Goal: Find contact information: Find contact information

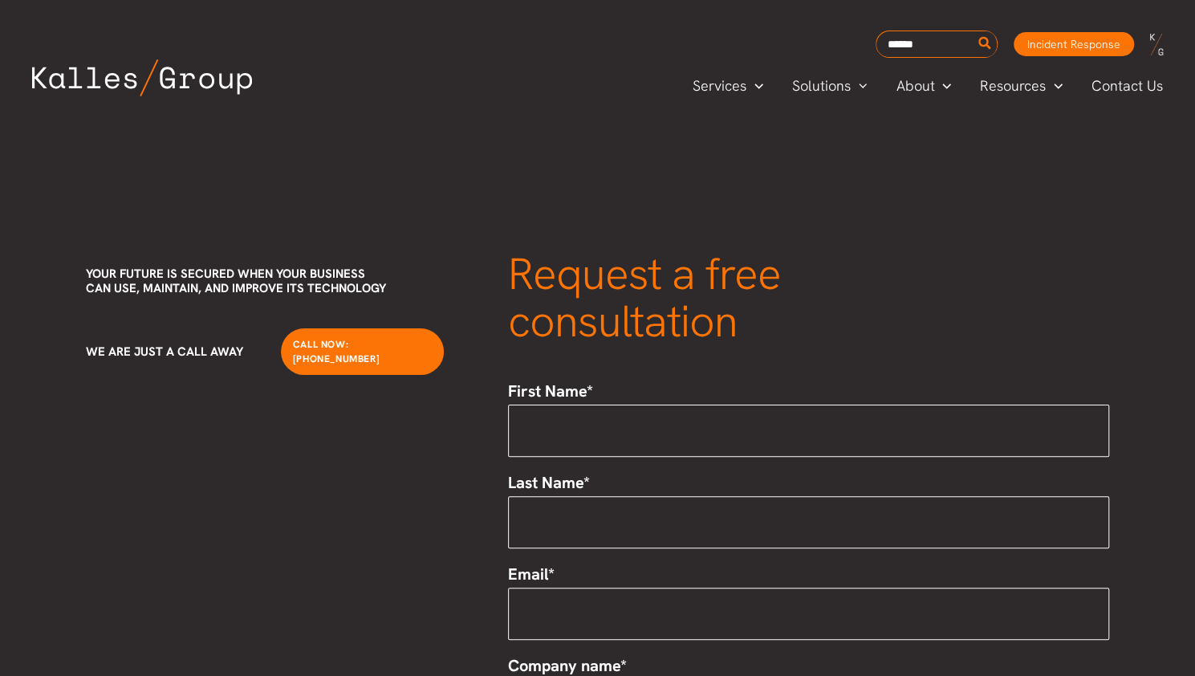
click at [1125, 87] on span "Contact Us" at bounding box center [1126, 86] width 71 height 24
click at [938, 160] on span "Our Leadership" at bounding box center [947, 158] width 100 height 18
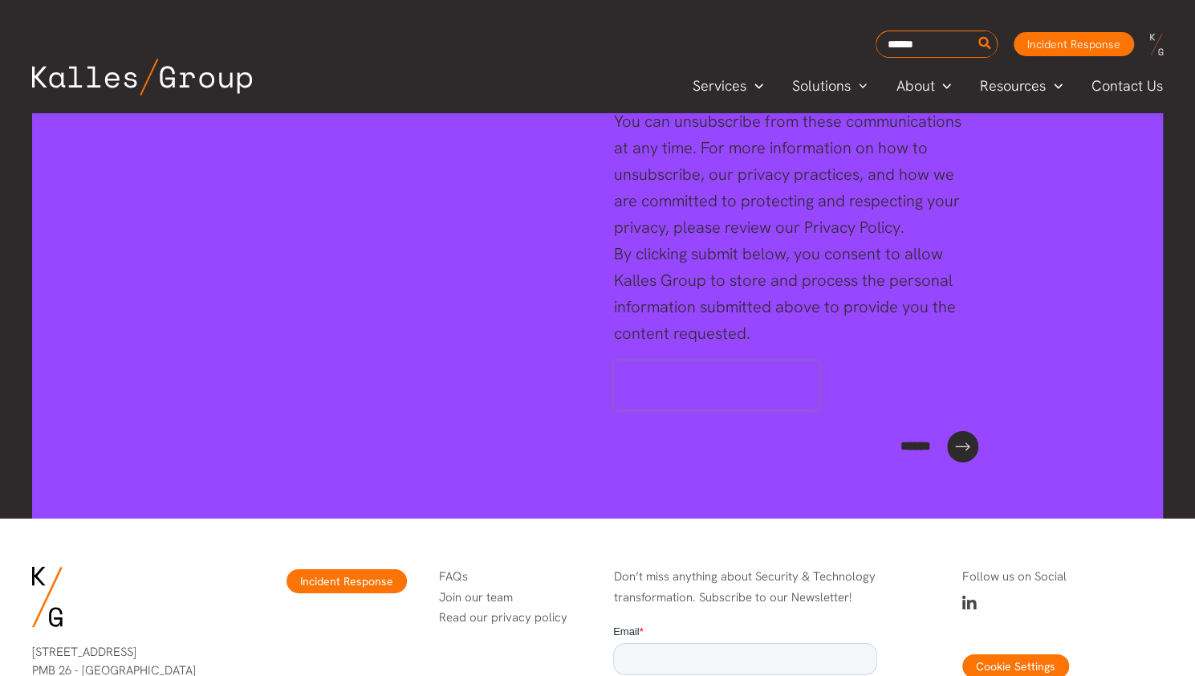
scroll to position [6445, 0]
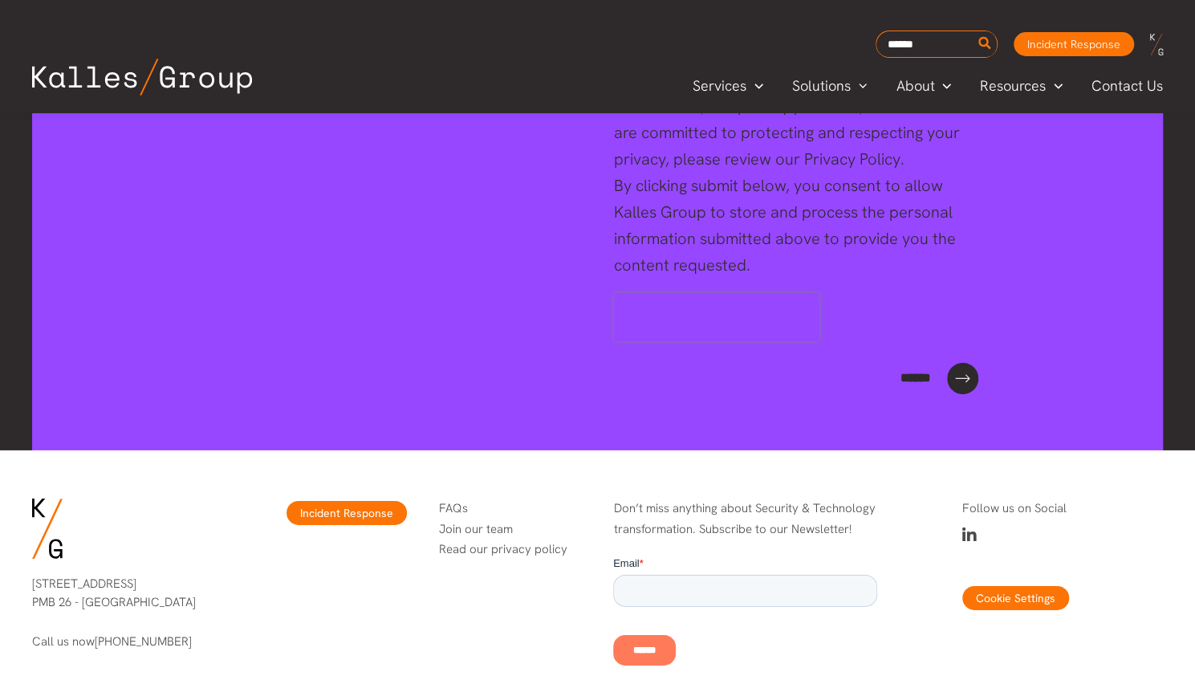
click at [964, 527] on icon at bounding box center [969, 535] width 14 height 16
